Goal: Task Accomplishment & Management: Use online tool/utility

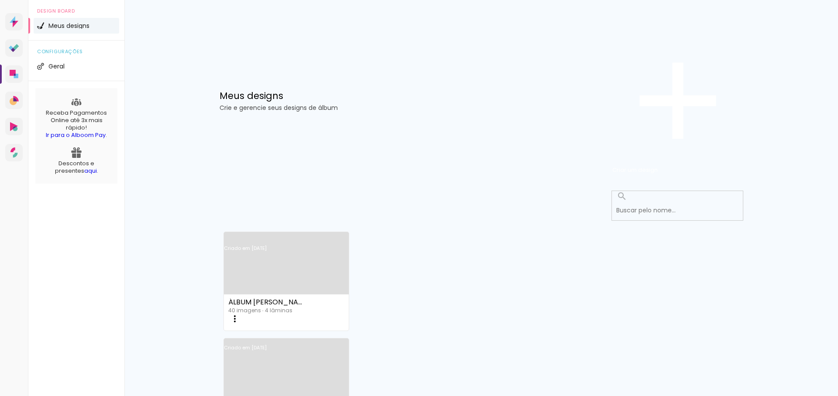
click at [303, 235] on link "Criado em [DATE]" at bounding box center [286, 259] width 125 height 49
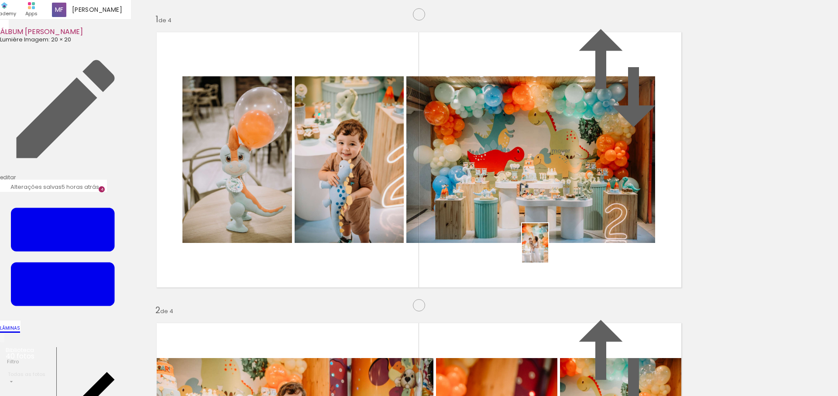
drag, startPoint x: 598, startPoint y: 368, endPoint x: 548, endPoint y: 250, distance: 127.9
click at [548, 250] on quentale-workspace at bounding box center [419, 198] width 838 height 396
drag, startPoint x: 705, startPoint y: 370, endPoint x: 364, endPoint y: 200, distance: 380.9
click at [364, 200] on quentale-workspace at bounding box center [419, 198] width 838 height 396
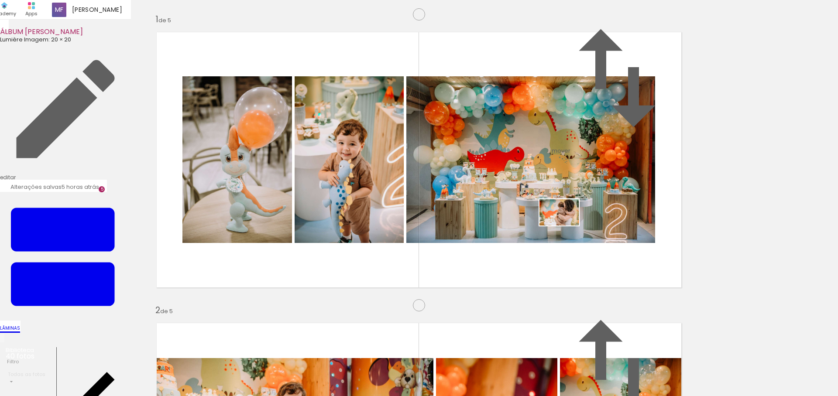
drag, startPoint x: 649, startPoint y: 362, endPoint x: 566, endPoint y: 226, distance: 159.7
click at [566, 226] on quentale-workspace at bounding box center [419, 198] width 838 height 396
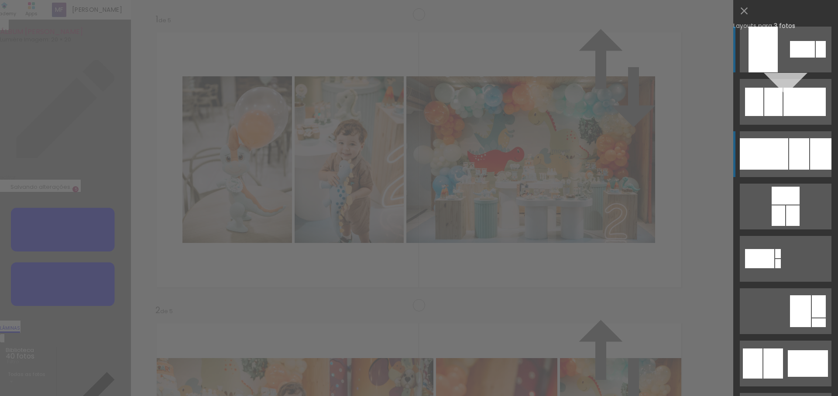
click at [790, 58] on div at bounding box center [802, 49] width 25 height 17
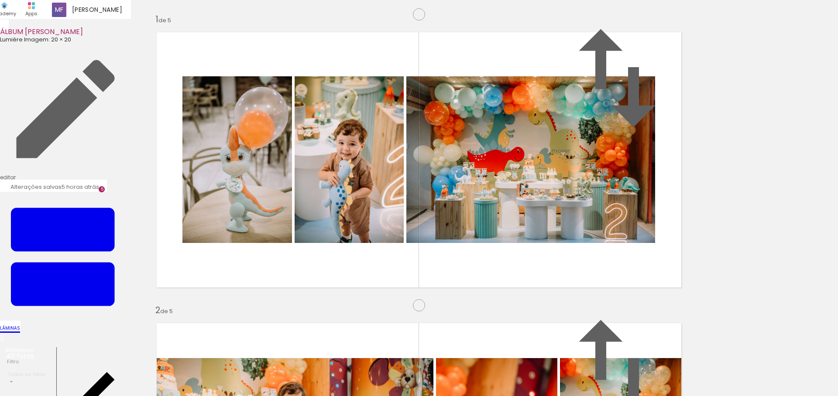
scroll to position [1236, 0]
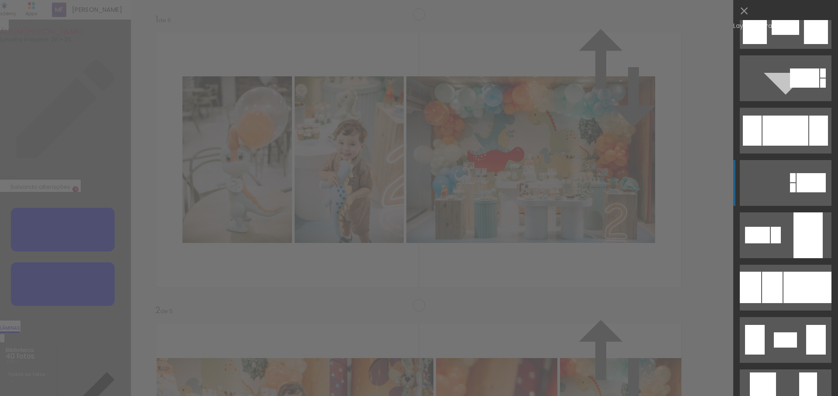
scroll to position [1671, 0]
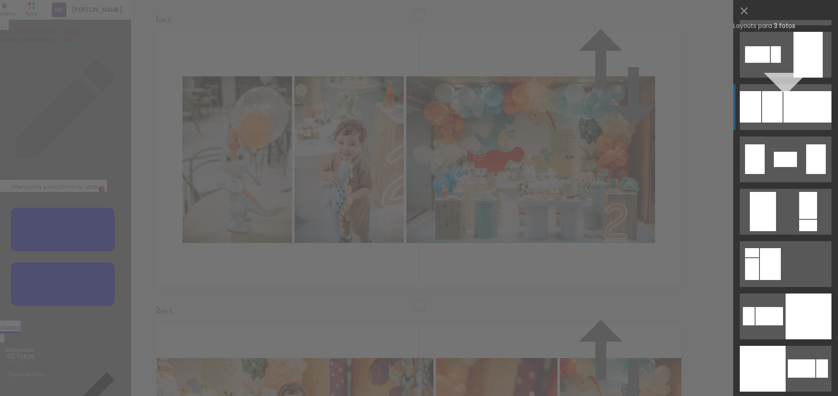
click at [759, 258] on div at bounding box center [752, 269] width 14 height 22
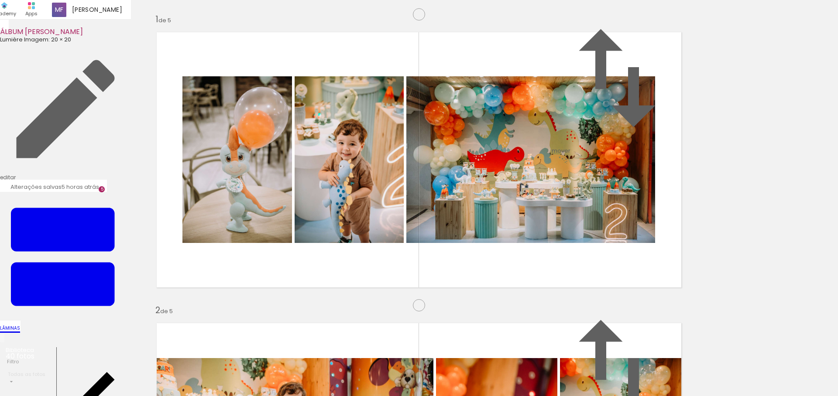
drag, startPoint x: 552, startPoint y: 368, endPoint x: 520, endPoint y: 290, distance: 84.1
click at [520, 290] on quentale-workspace at bounding box center [419, 198] width 838 height 396
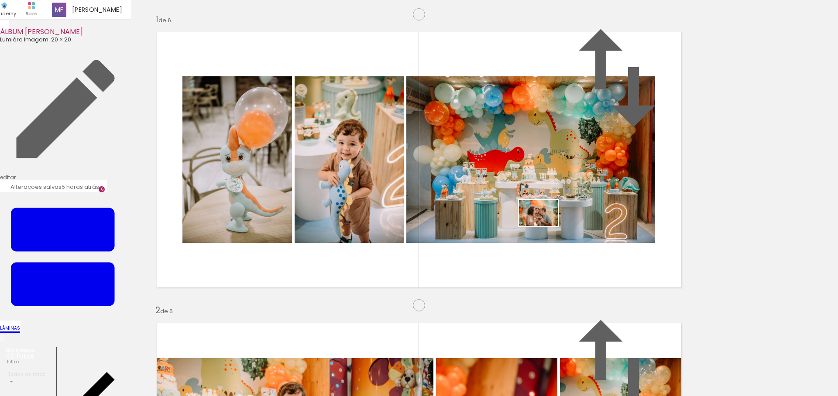
drag, startPoint x: 758, startPoint y: 370, endPoint x: 544, endPoint y: 223, distance: 259.3
click at [544, 223] on quentale-workspace at bounding box center [419, 198] width 838 height 396
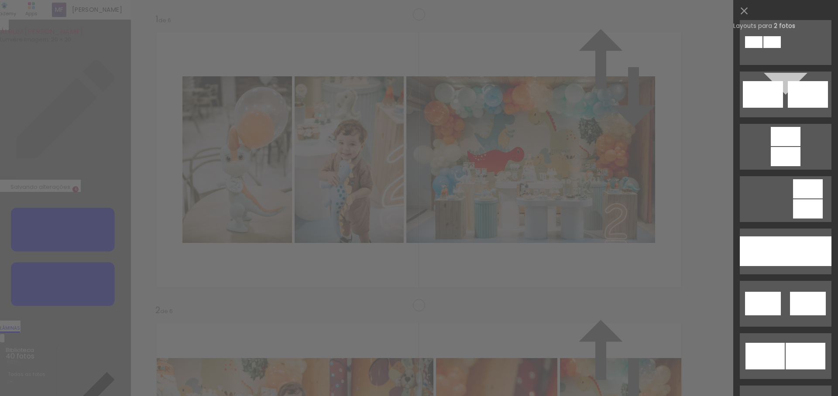
scroll to position [361, 0]
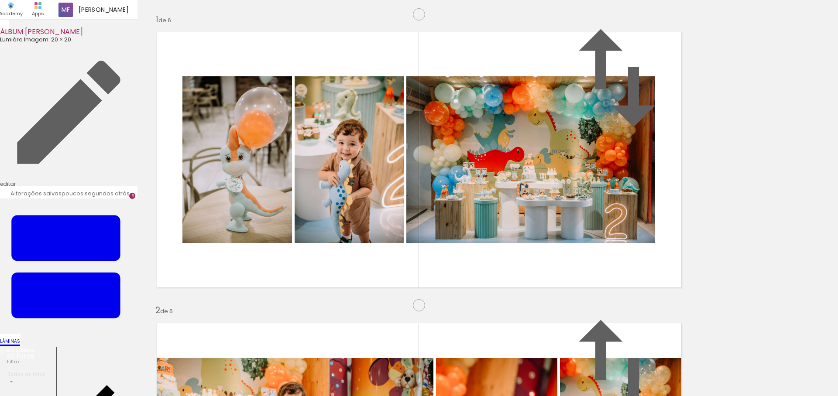
scroll to position [1747, 0]
drag, startPoint x: 503, startPoint y: 371, endPoint x: 500, endPoint y: 267, distance: 104.8
click at [500, 267] on quentale-workspace at bounding box center [419, 198] width 838 height 396
drag, startPoint x: 536, startPoint y: 360, endPoint x: 527, endPoint y: 236, distance: 124.3
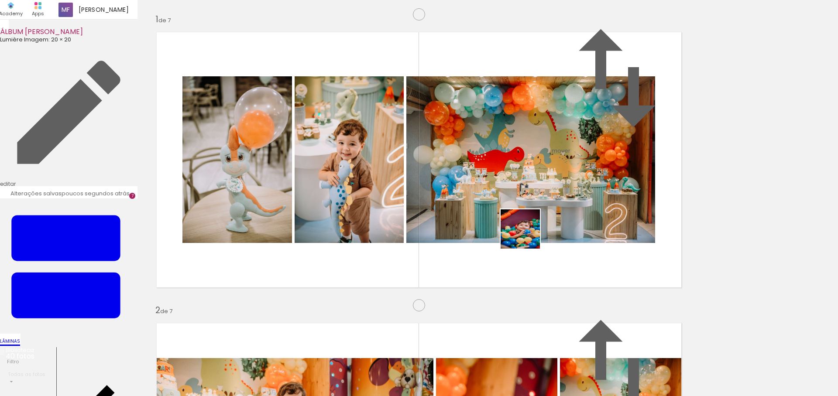
click at [527, 236] on quentale-workspace at bounding box center [419, 198] width 838 height 396
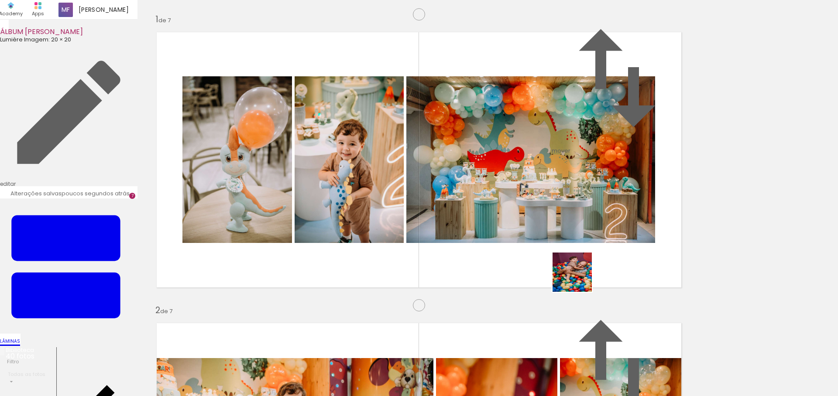
drag, startPoint x: 590, startPoint y: 368, endPoint x: 572, endPoint y: 264, distance: 106.4
click at [572, 264] on quentale-workspace at bounding box center [419, 198] width 838 height 396
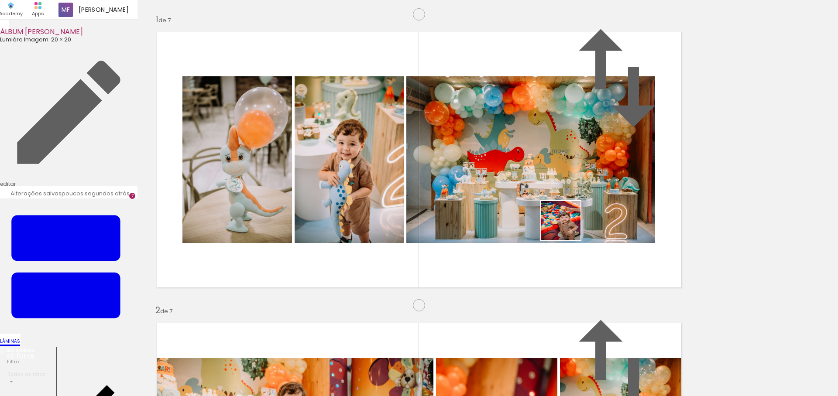
drag, startPoint x: 678, startPoint y: 372, endPoint x: 567, endPoint y: 227, distance: 182.1
click at [567, 227] on quentale-workspace at bounding box center [419, 198] width 838 height 396
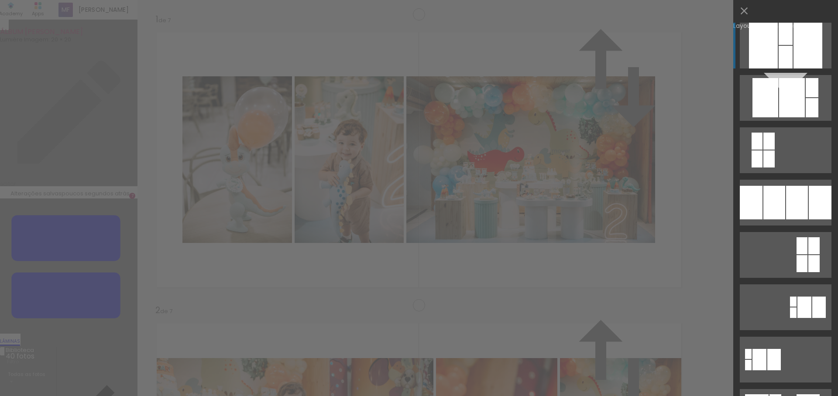
scroll to position [0, 0]
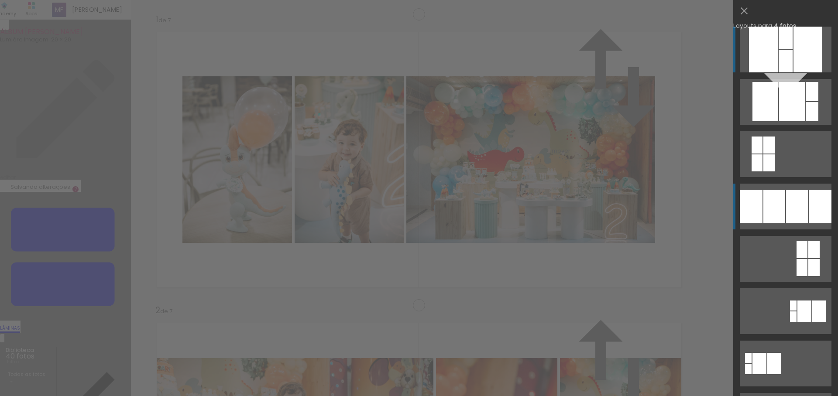
click at [806, 101] on div at bounding box center [812, 91] width 13 height 19
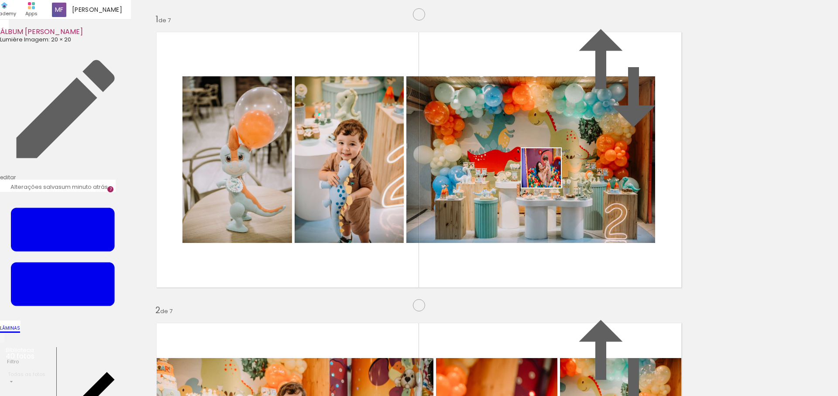
drag, startPoint x: 636, startPoint y: 367, endPoint x: 548, endPoint y: 175, distance: 211.5
click at [548, 175] on quentale-workspace at bounding box center [419, 198] width 838 height 396
